Goal: Information Seeking & Learning: Learn about a topic

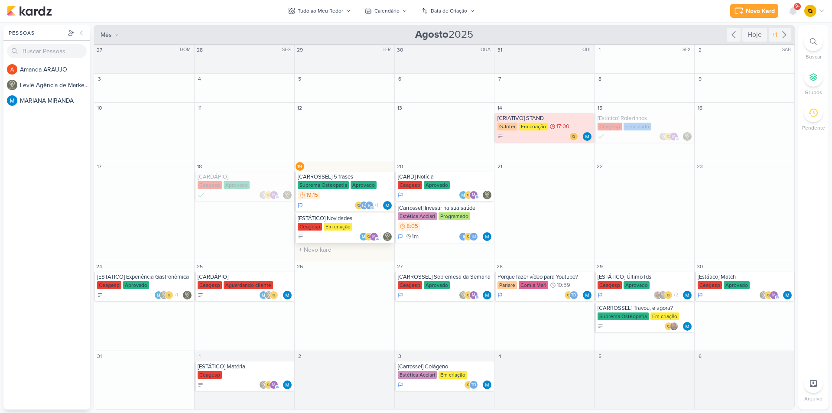
click at [364, 220] on div "[ESTÁTICO] Novidades" at bounding box center [345, 218] width 95 height 7
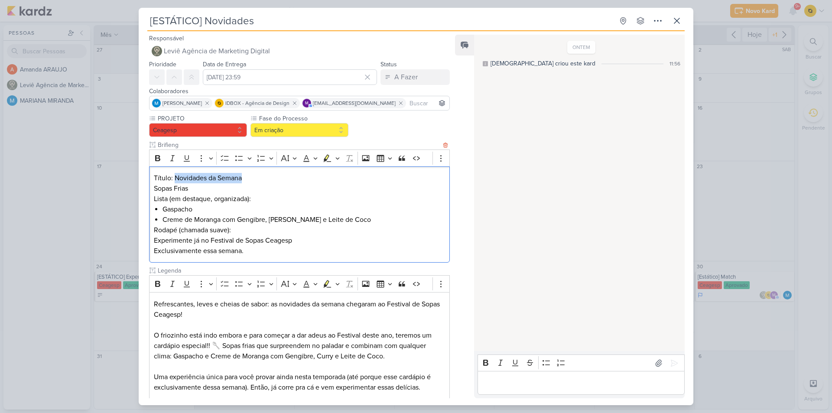
copy p "Novidades da Semana"
drag, startPoint x: 228, startPoint y: 176, endPoint x: 176, endPoint y: 175, distance: 52.4
click at [176, 175] on p "Título: Novidades da Semana Sopas Frias" at bounding box center [299, 183] width 291 height 21
drag, startPoint x: 154, startPoint y: 190, endPoint x: 189, endPoint y: 185, distance: 35.5
click at [189, 185] on p "Título: Novidades da Semana Sopas Frias" at bounding box center [299, 183] width 291 height 21
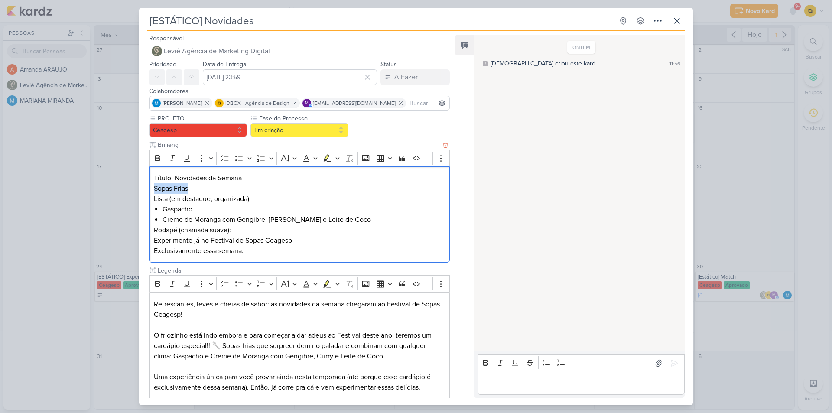
copy p "Sopas Frias"
click at [154, 238] on p "Rodapé (chamada suave): Experimente já no Festival de Sopas Ceagesp Exclusivame…" at bounding box center [299, 240] width 291 height 31
drag, startPoint x: 266, startPoint y: 253, endPoint x: 150, endPoint y: 242, distance: 116.7
click at [150, 242] on div "Título: Novidades da Semana Sopas Frias Lista (em destaque, organizada): Gaspac…" at bounding box center [299, 214] width 301 height 97
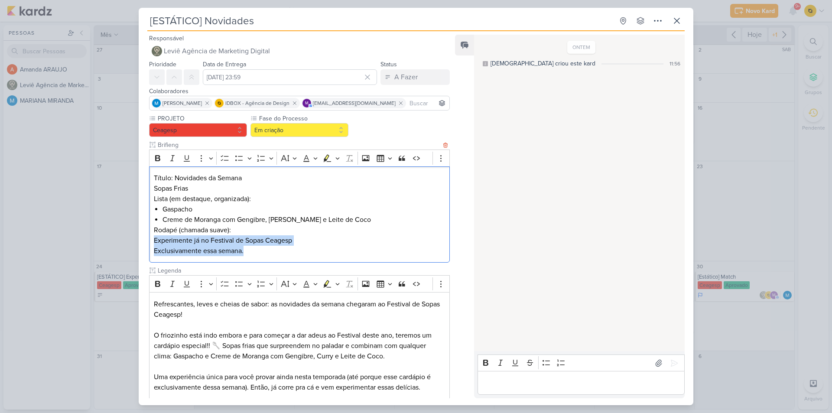
copy p "Experimente já no Festival de Sopas Ceagesp Exclusivamente essa semana."
click at [657, 364] on icon at bounding box center [659, 363] width 6 height 7
click at [670, 367] on icon at bounding box center [674, 363] width 9 height 9
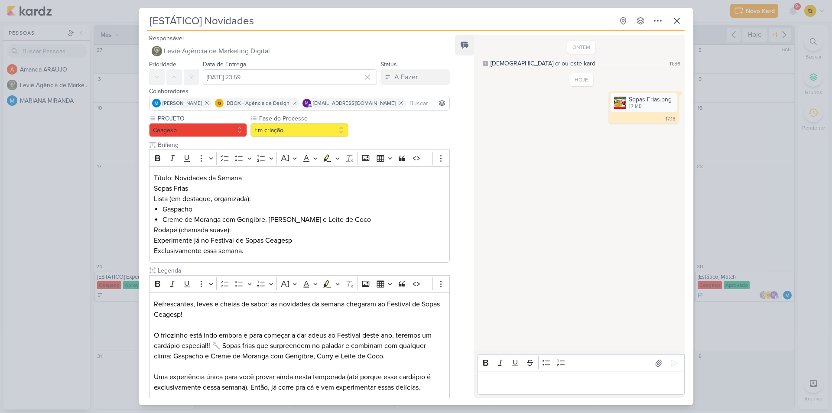
click at [532, 377] on div "Editor editing area: main" at bounding box center [581, 383] width 207 height 24
click at [677, 23] on icon at bounding box center [677, 21] width 10 height 10
